Goal: Transaction & Acquisition: Purchase product/service

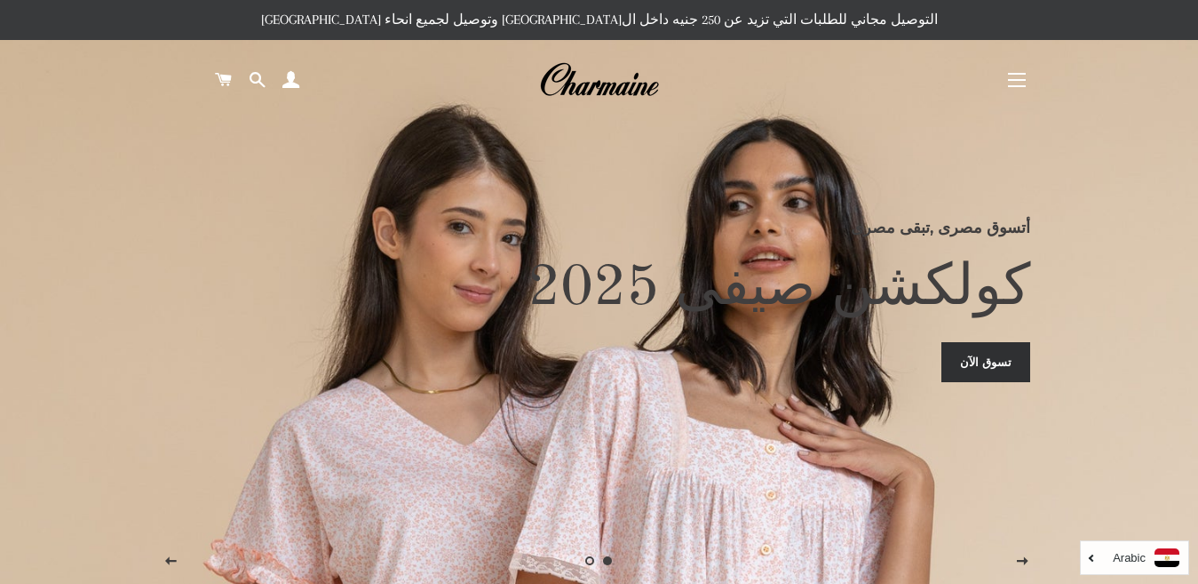
click at [993, 368] on link "تسوق الآن" at bounding box center [986, 361] width 89 height 39
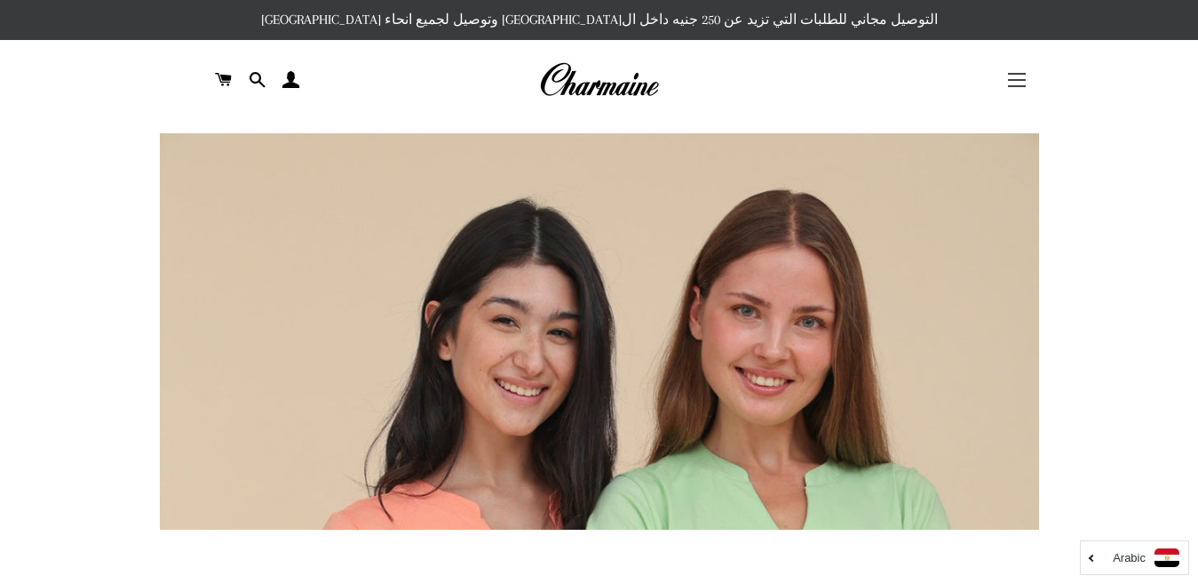
click at [1010, 81] on span "button" at bounding box center [1017, 80] width 18 height 2
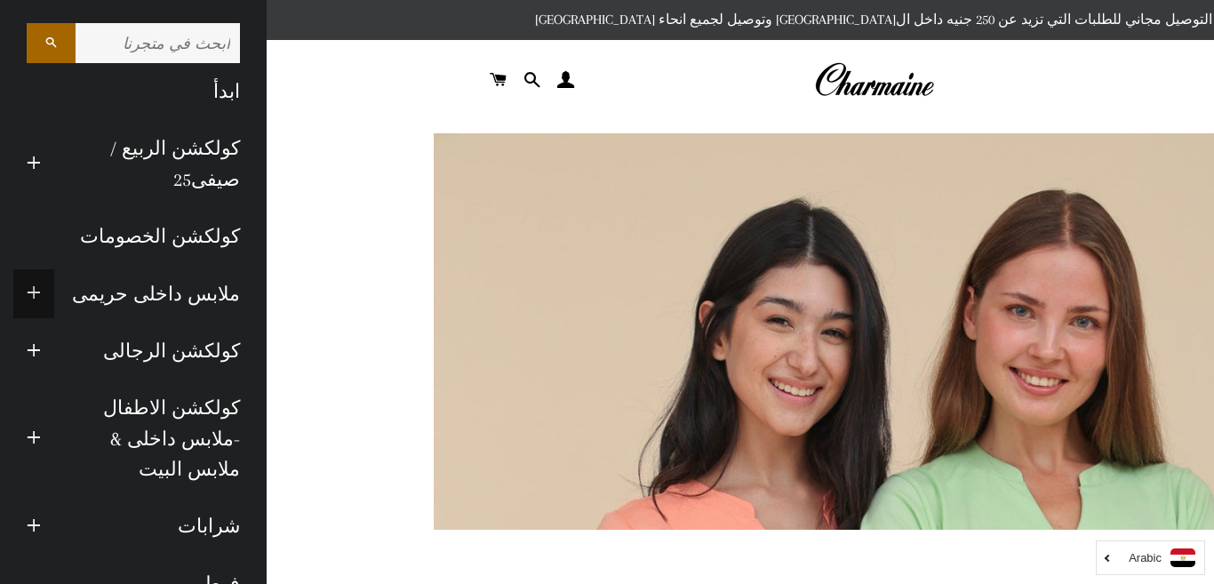
click at [41, 287] on span "button" at bounding box center [34, 294] width 14 height 22
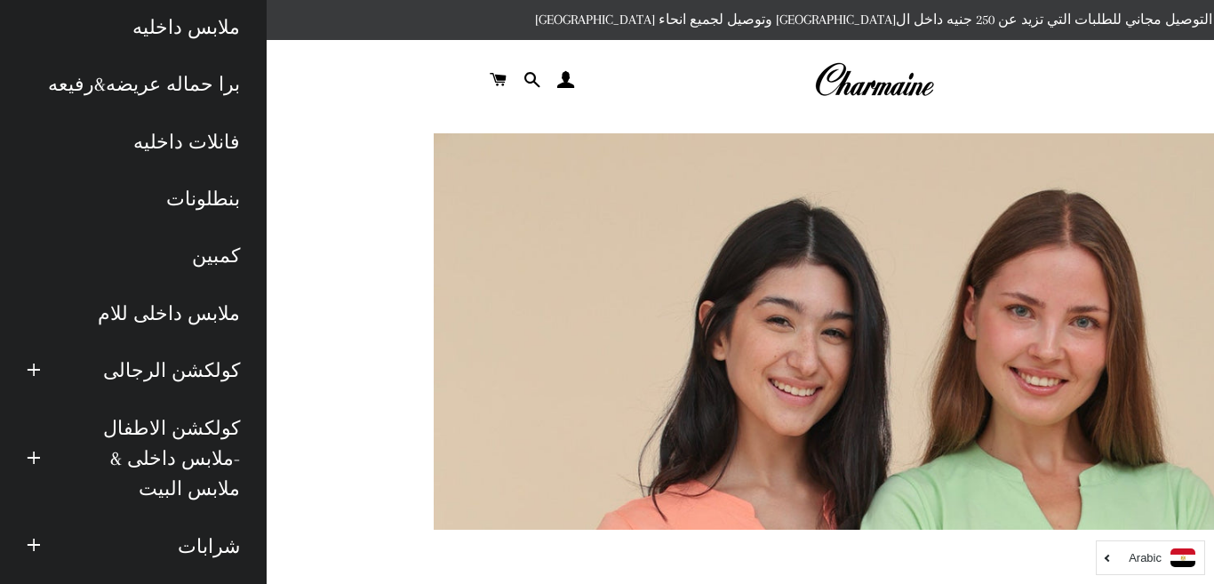
scroll to position [355, 0]
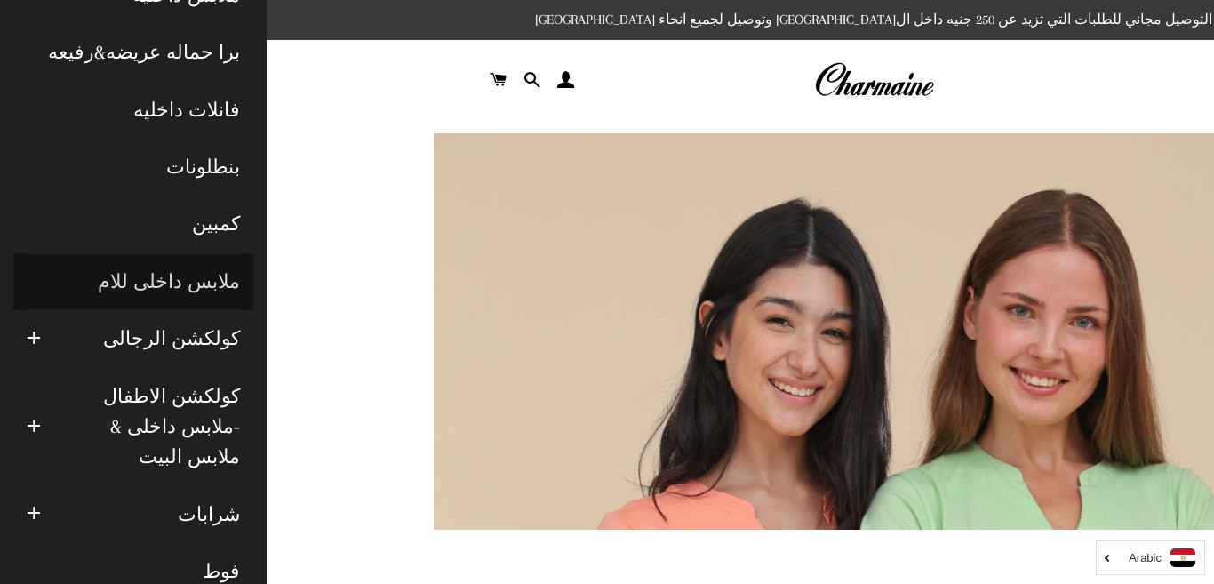
click at [161, 282] on link "ملابس داخلى للام" at bounding box center [133, 281] width 240 height 57
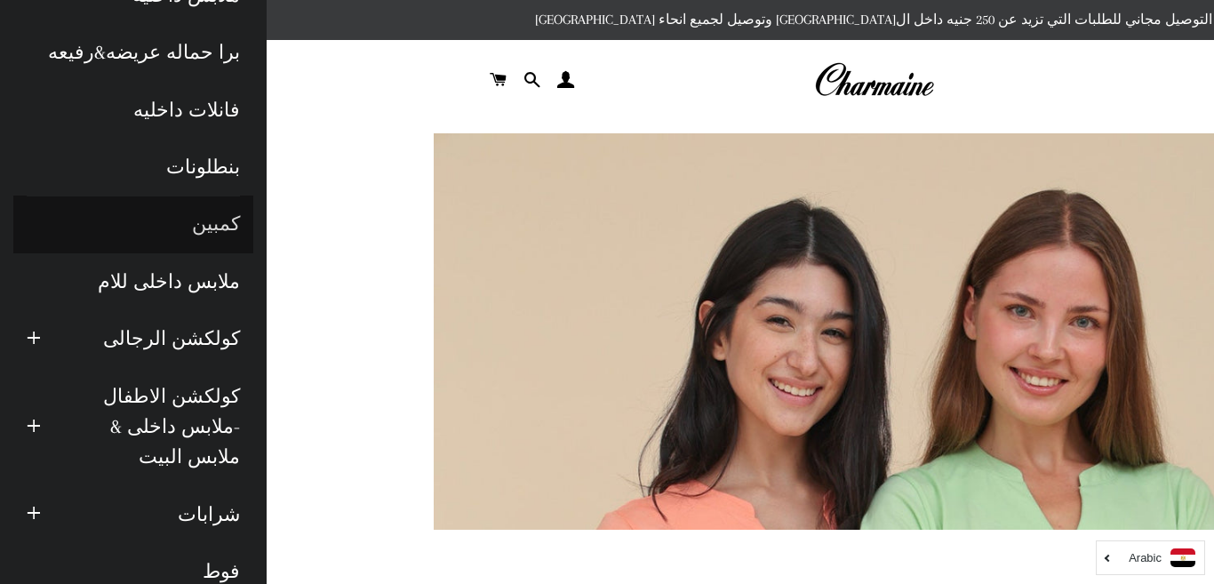
click at [228, 227] on link "كمبين" at bounding box center [133, 223] width 240 height 57
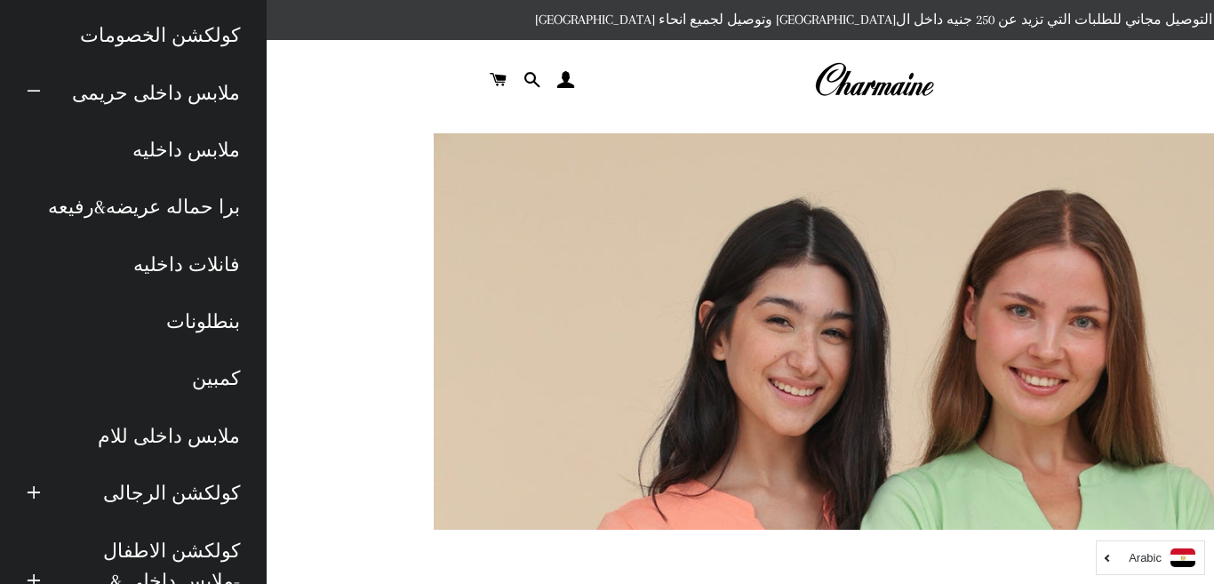
scroll to position [178, 0]
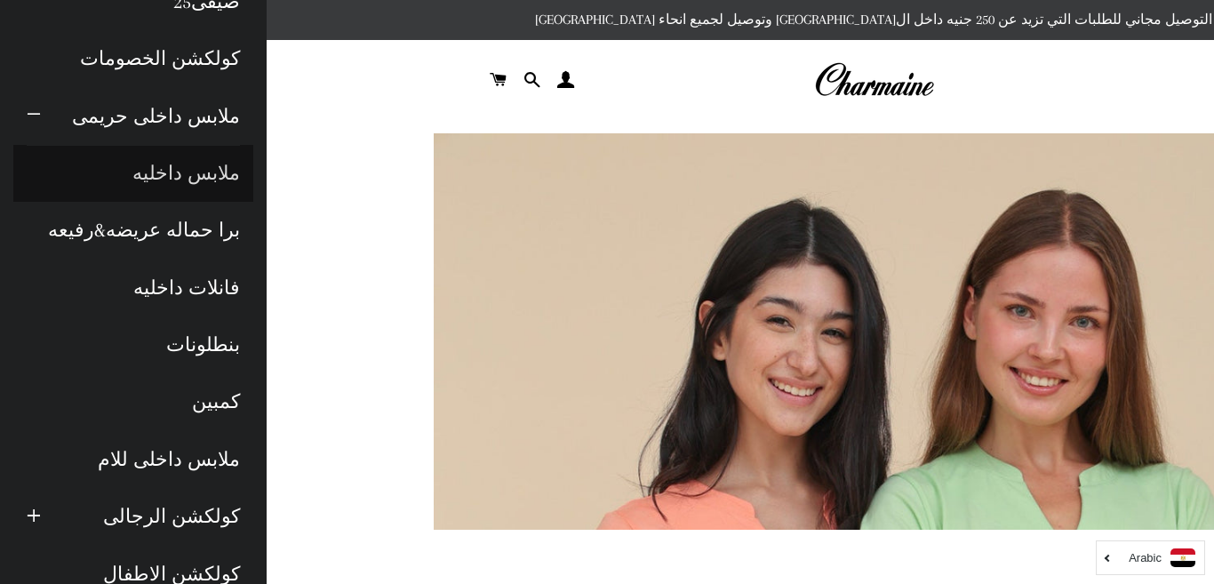
click at [185, 178] on link "ملابس داخليه" at bounding box center [133, 173] width 240 height 57
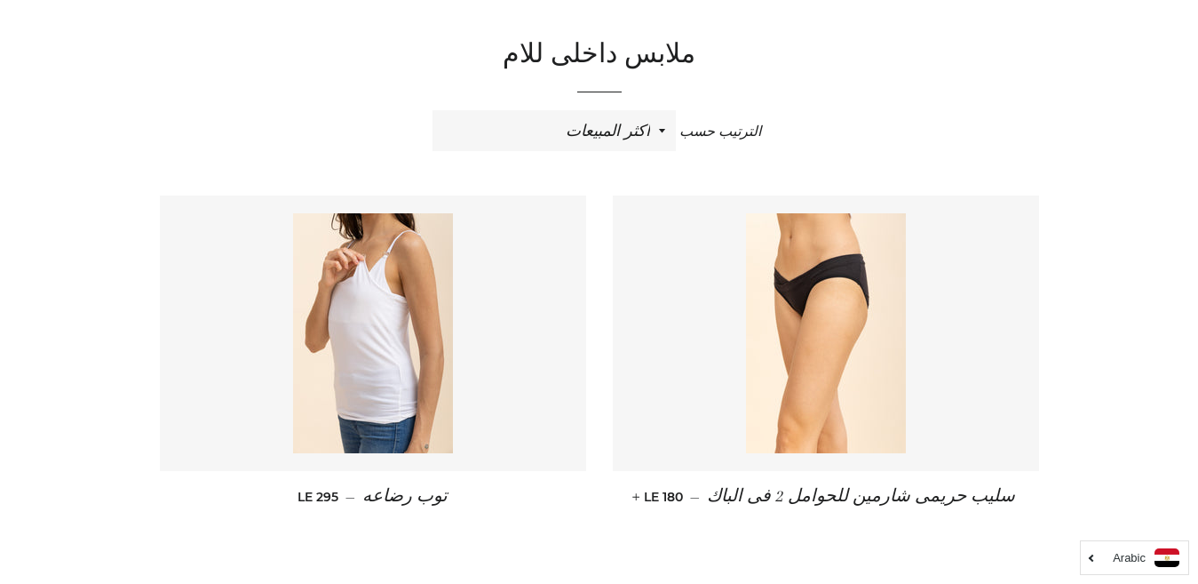
scroll to position [97, 0]
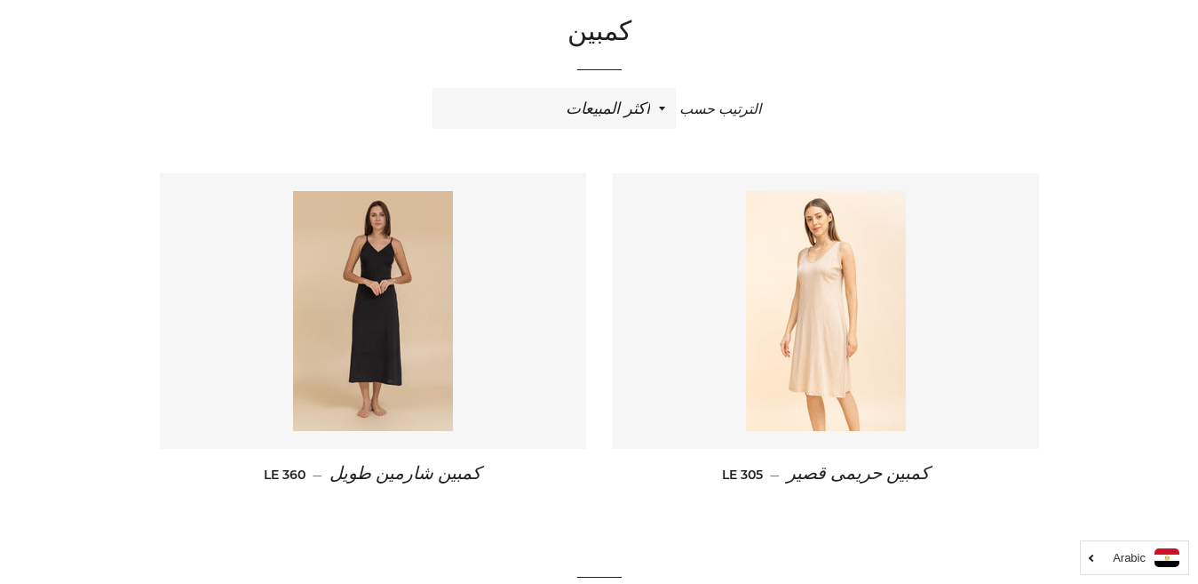
scroll to position [178, 0]
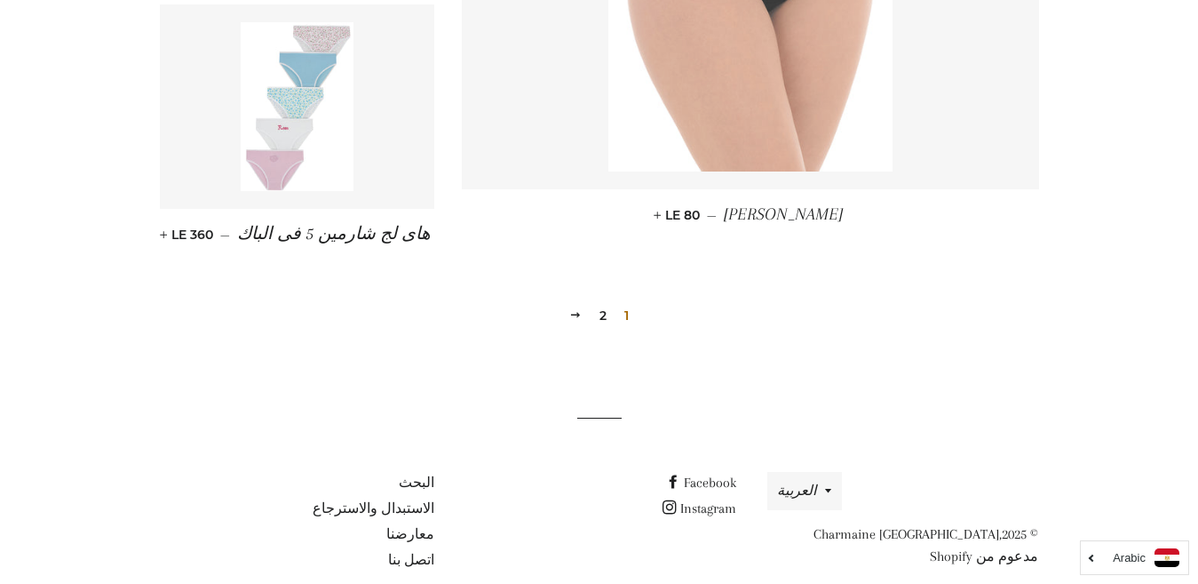
scroll to position [2189, 0]
